Goal: Task Accomplishment & Management: Complete application form

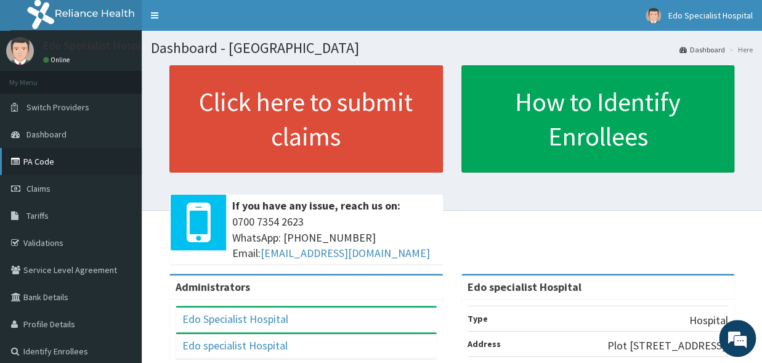
click at [70, 161] on link "PA Code" at bounding box center [71, 161] width 142 height 27
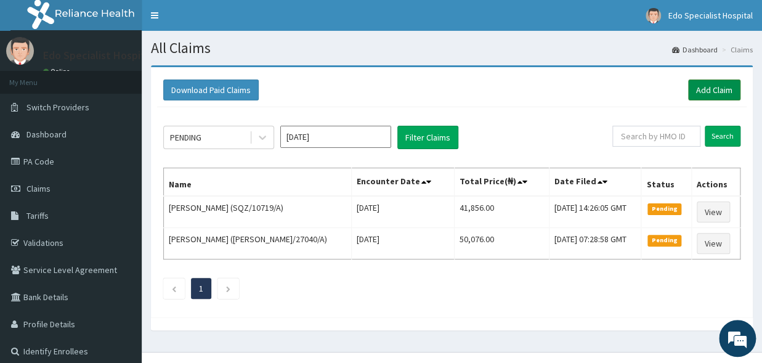
click at [695, 86] on link "Add Claim" at bounding box center [714, 89] width 52 height 21
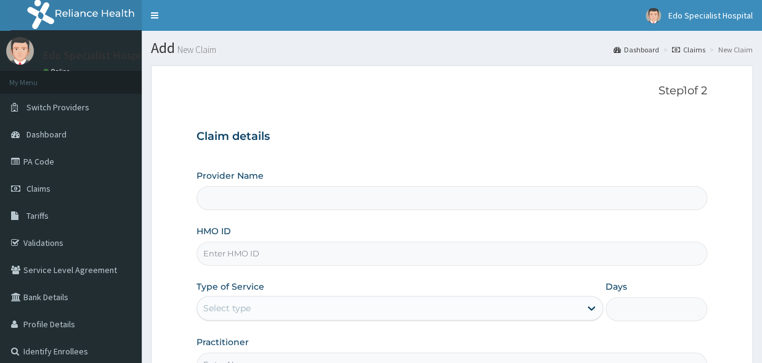
click at [265, 260] on input "HMO ID" at bounding box center [451, 253] width 511 height 24
type input "Edo specialist Hospital"
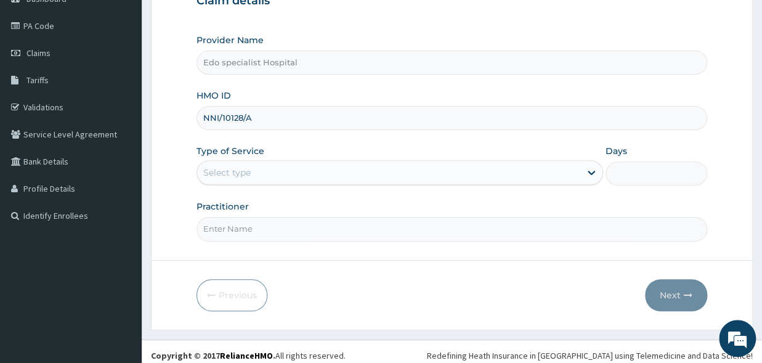
type input "NNI/10128/A"
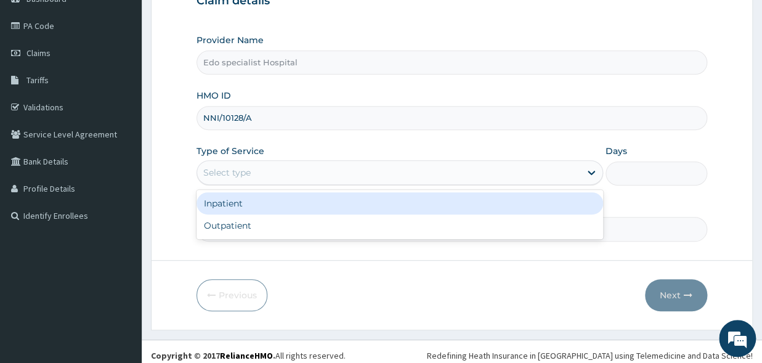
drag, startPoint x: 358, startPoint y: 180, endPoint x: 357, endPoint y: 170, distance: 10.5
click at [357, 173] on div "Select type" at bounding box center [388, 173] width 383 height 20
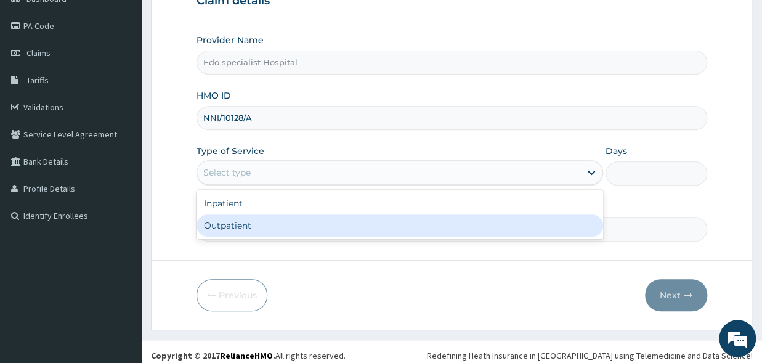
click at [362, 227] on div "Outpatient" at bounding box center [399, 225] width 407 height 22
type input "1"
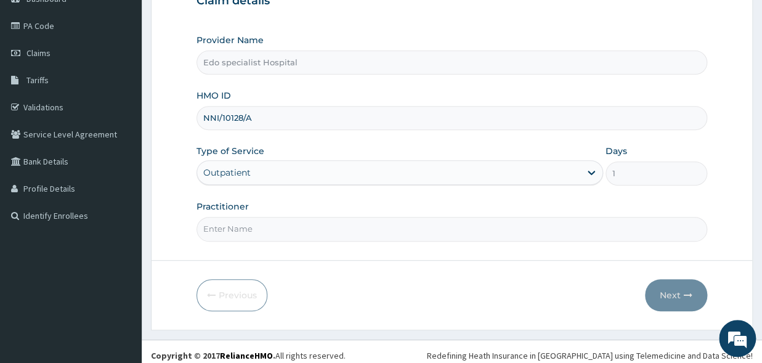
click at [354, 227] on input "Practitioner" at bounding box center [451, 229] width 511 height 24
type input "LILIAN"
click at [679, 299] on button "Next" at bounding box center [676, 295] width 62 height 32
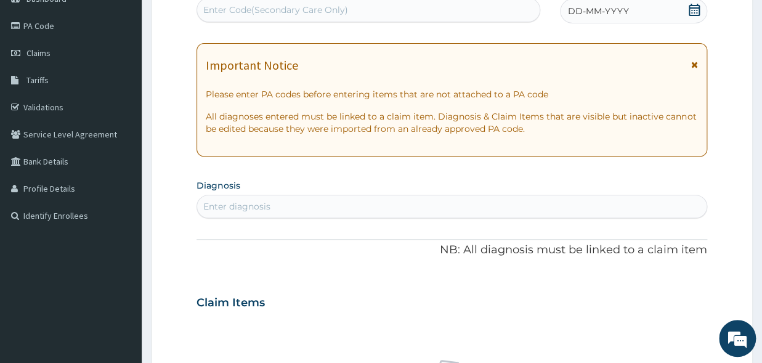
scroll to position [0, 0]
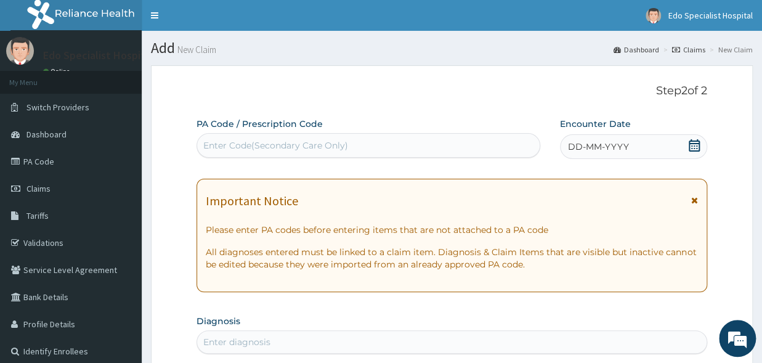
click at [417, 145] on div "Enter Code(Secondary Care Only)" at bounding box center [368, 146] width 342 height 20
click at [350, 144] on div "Enter Code(Secondary Care Only)" at bounding box center [368, 146] width 342 height 20
paste input "PA/B22908"
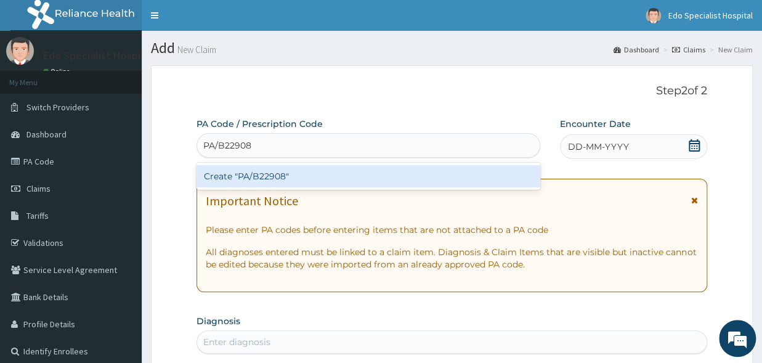
type input "PA/B22908"
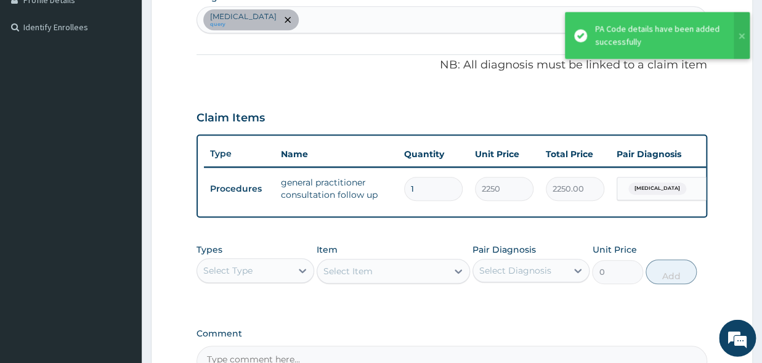
scroll to position [475, 0]
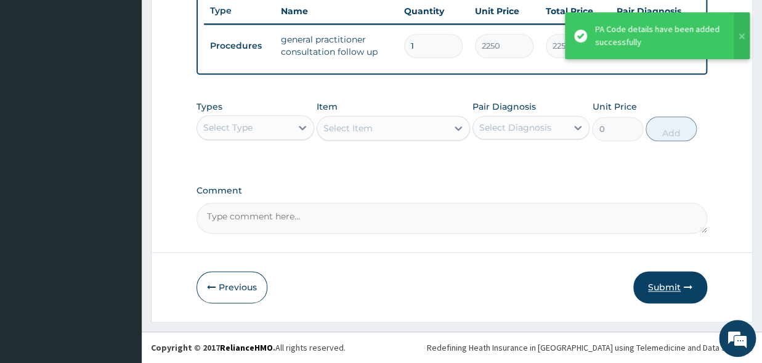
click at [656, 286] on button "Submit" at bounding box center [670, 287] width 74 height 32
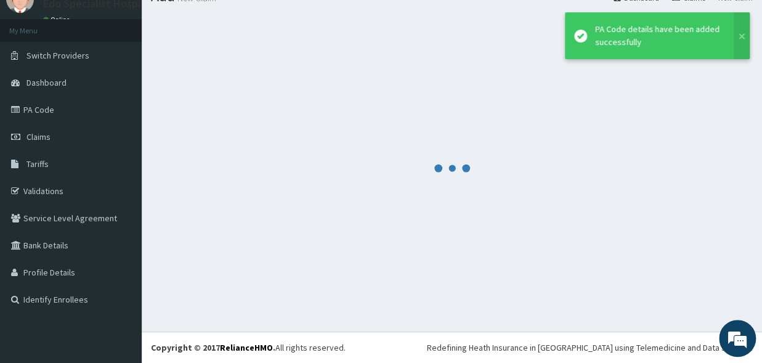
scroll to position [52, 0]
